Goal: Navigation & Orientation: Find specific page/section

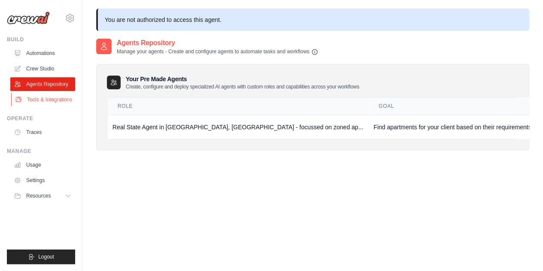
click at [49, 94] on link "Tools & Integrations" at bounding box center [43, 100] width 65 height 14
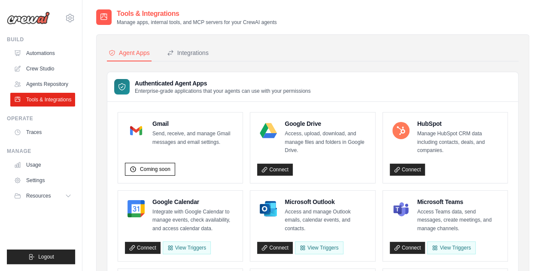
scroll to position [0, 0]
click at [43, 49] on link "Automations" at bounding box center [43, 53] width 65 height 14
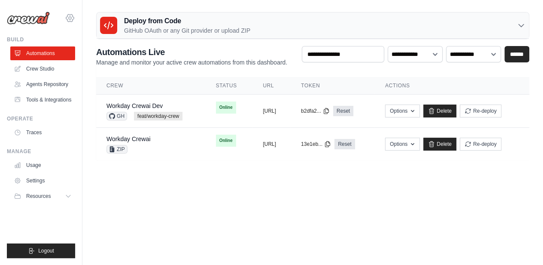
click at [67, 18] on icon at bounding box center [70, 18] width 10 height 10
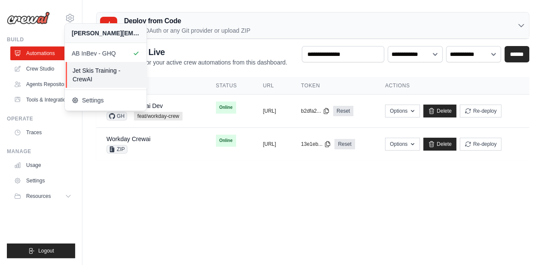
click at [103, 76] on span "Jet Skis Training - CrewAI" at bounding box center [107, 74] width 68 height 17
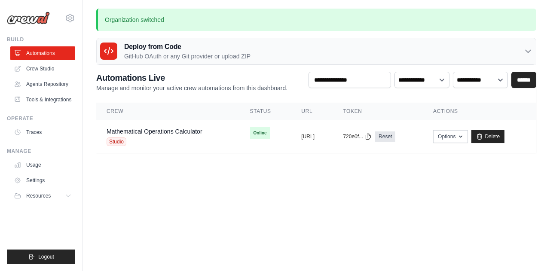
click at [210, 216] on body "[PERSON_NAME][EMAIL_ADDRESS][DOMAIN_NAME] AB InBev - GHQ Jet Skis Training - [G…" at bounding box center [275, 135] width 550 height 271
click at [209, 216] on body "[PERSON_NAME][EMAIL_ADDRESS][DOMAIN_NAME] AB InBev - GHQ Jet Skis Training - [G…" at bounding box center [275, 135] width 550 height 271
click at [37, 87] on link "Agents Repository" at bounding box center [43, 84] width 65 height 14
